Goal: Navigation & Orientation: Find specific page/section

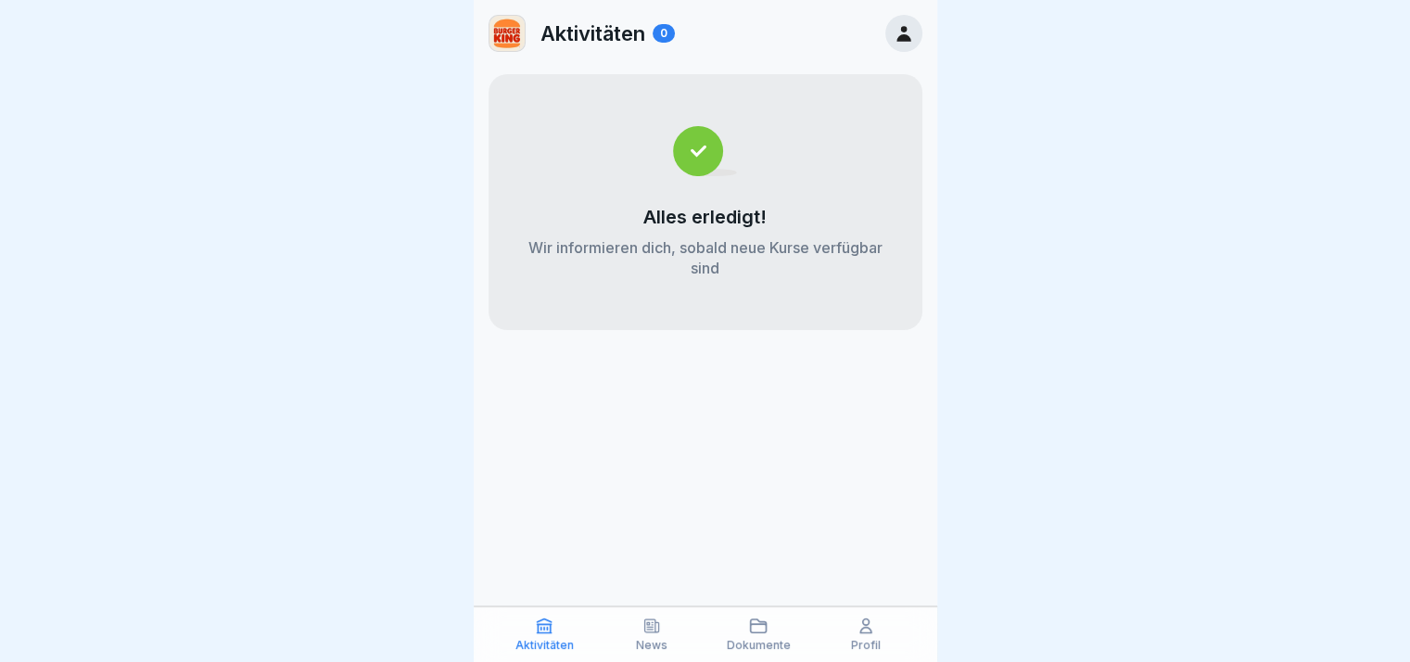
click at [778, 639] on p "Dokumente" at bounding box center [759, 645] width 64 height 13
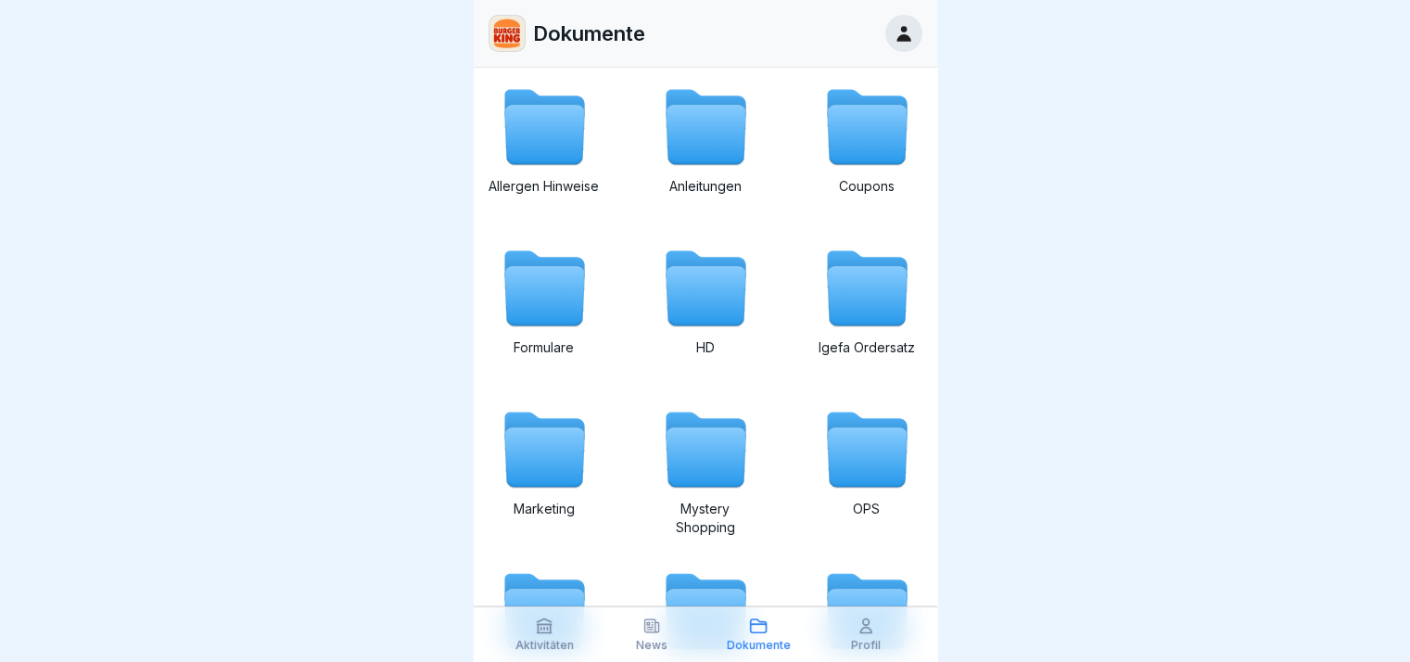
click at [669, 628] on div "News" at bounding box center [652, 633] width 98 height 35
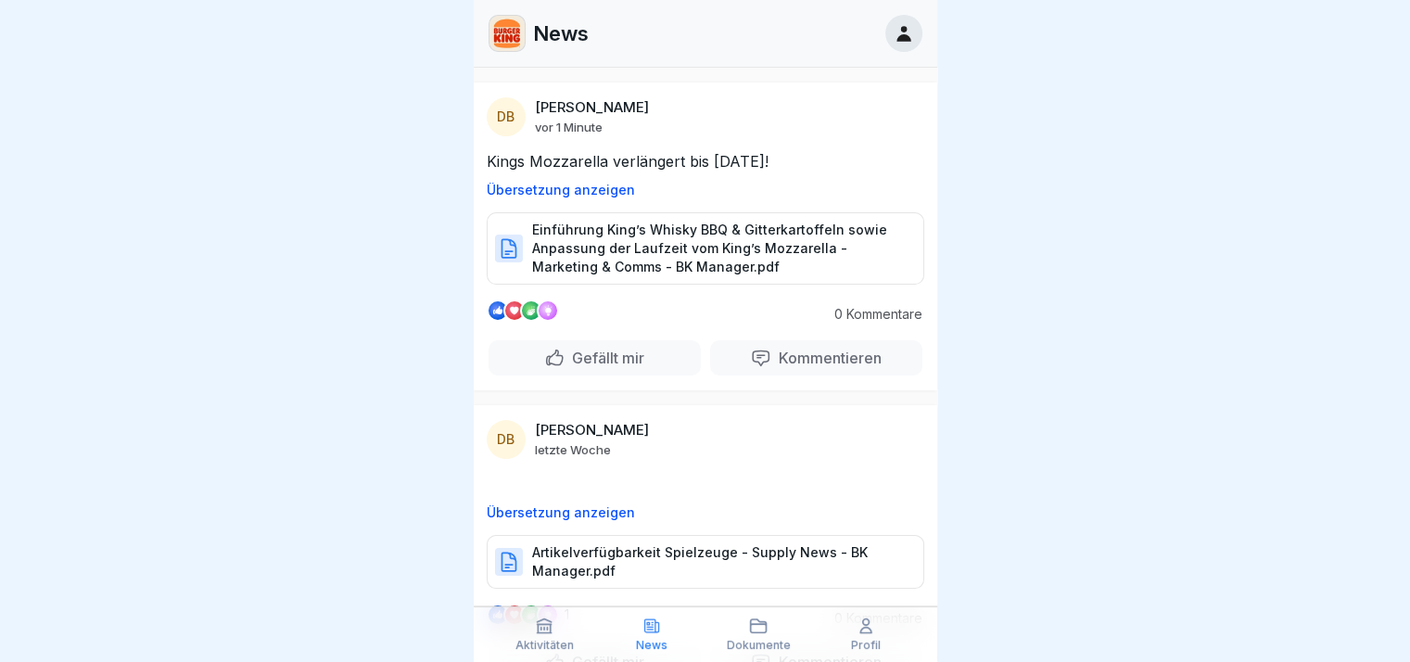
click at [746, 634] on div "Dokumente" at bounding box center [759, 633] width 98 height 35
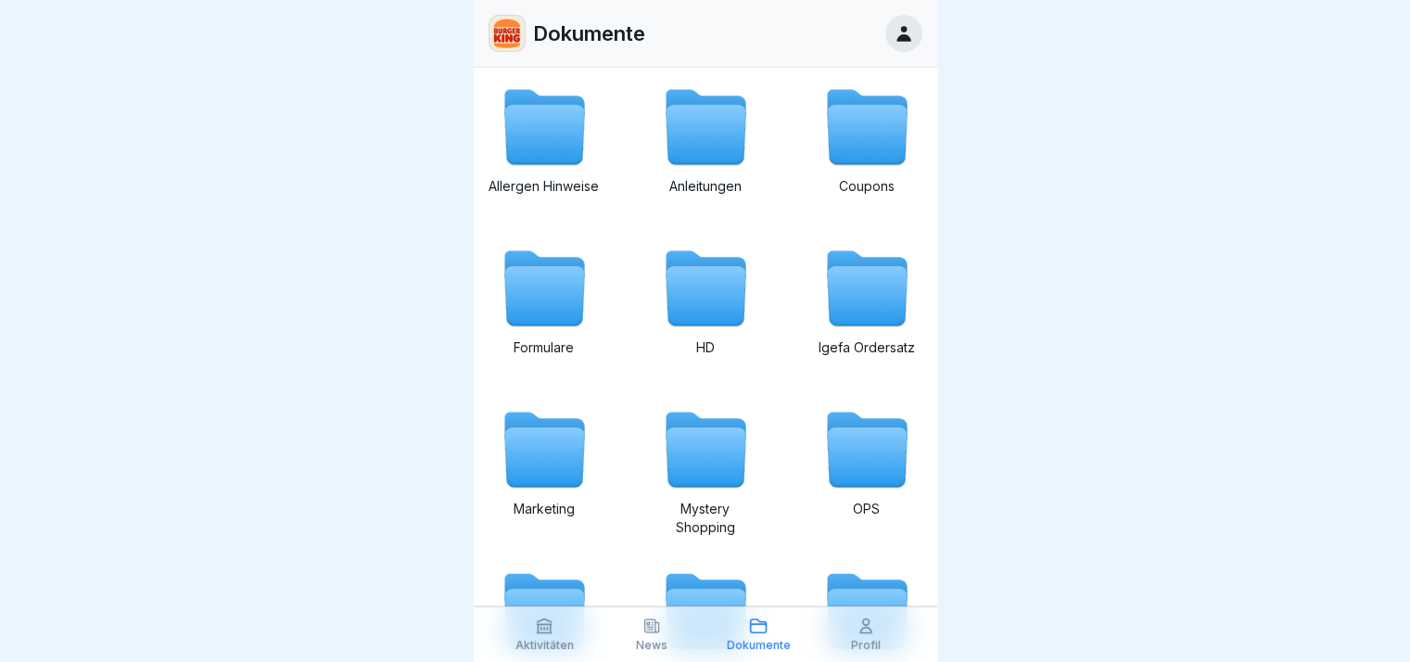
click at [880, 639] on div "Profil" at bounding box center [866, 633] width 98 height 35
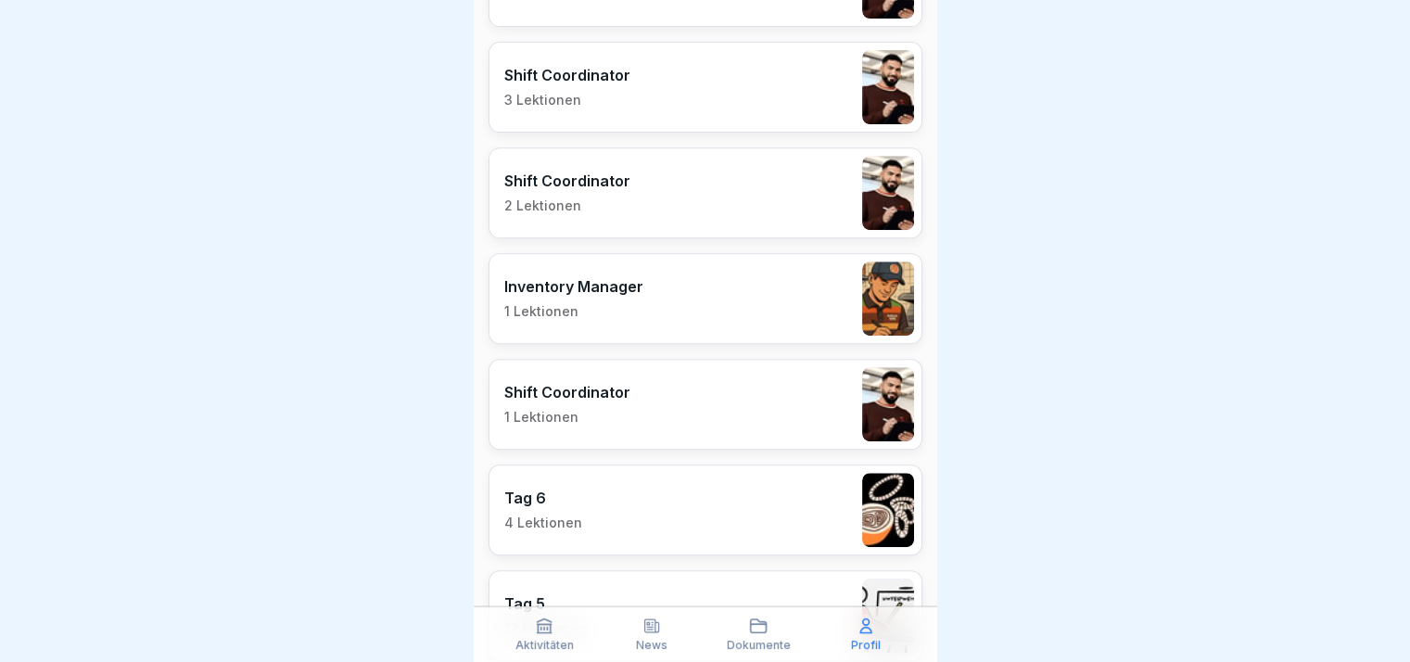
scroll to position [649, 0]
